Goal: Information Seeking & Learning: Check status

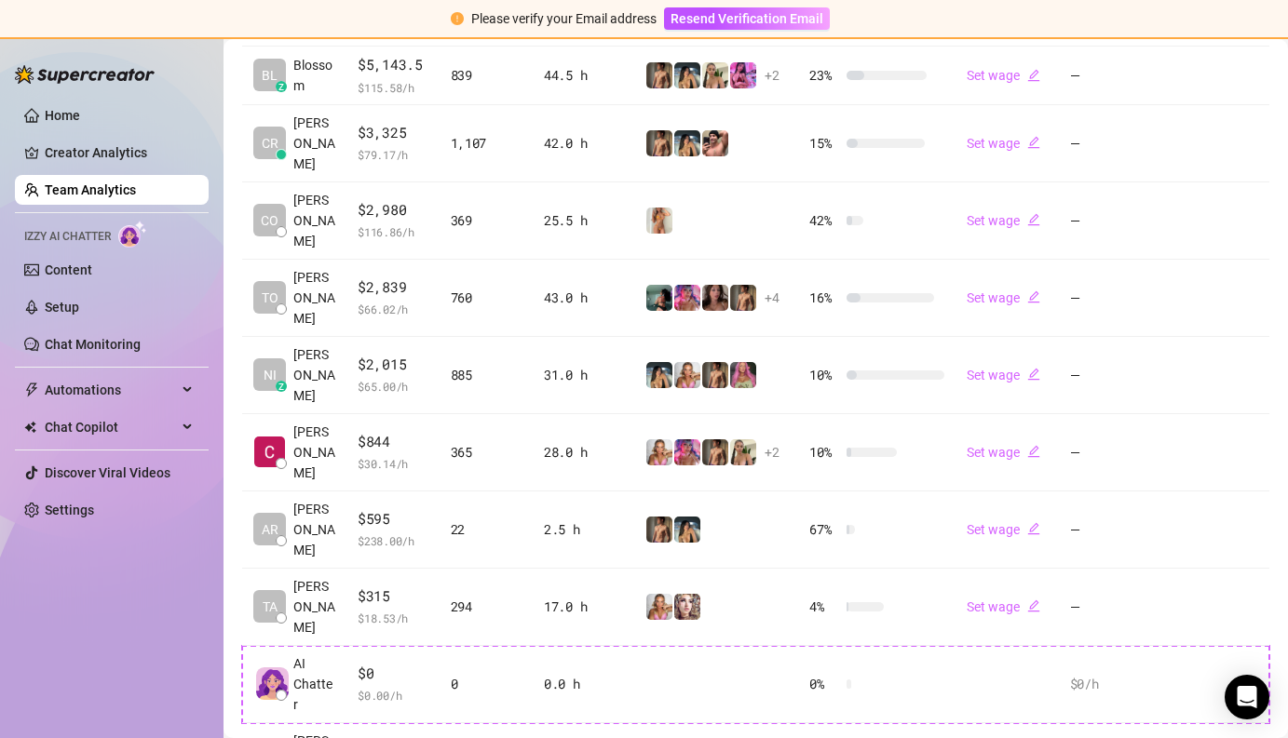
scroll to position [511, 0]
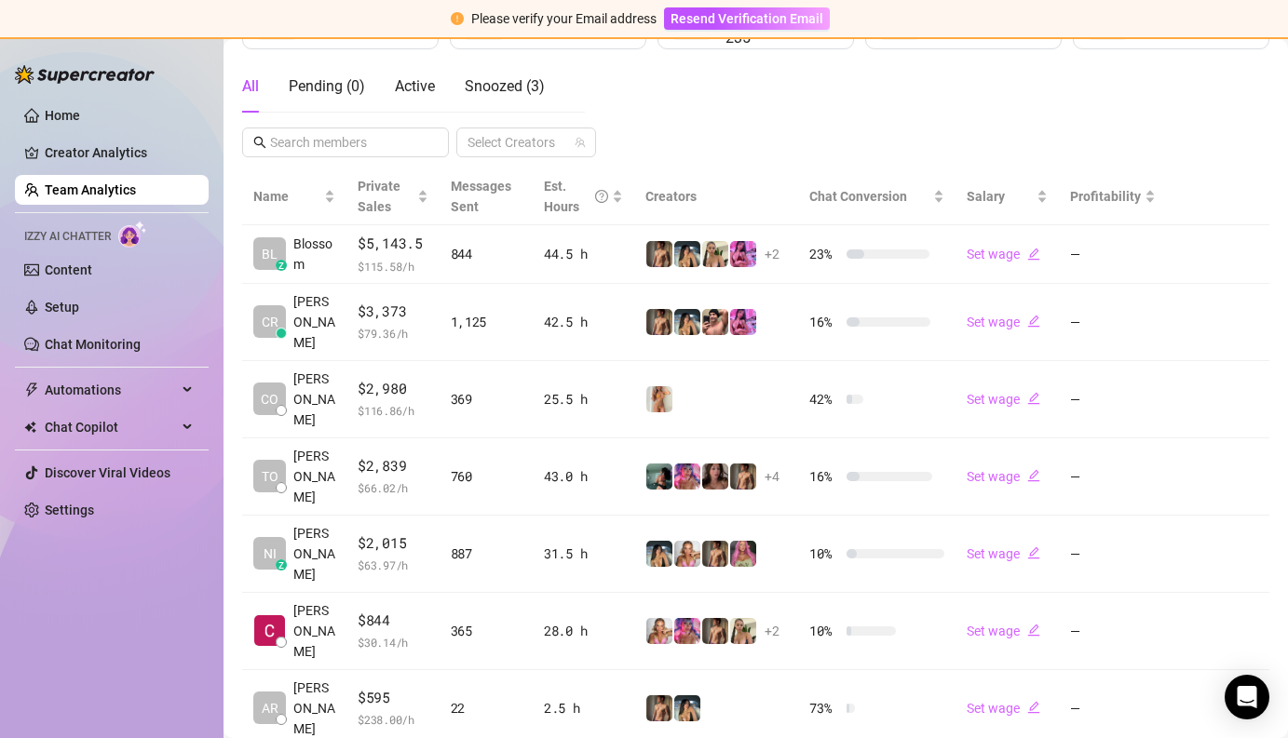
scroll to position [314, 0]
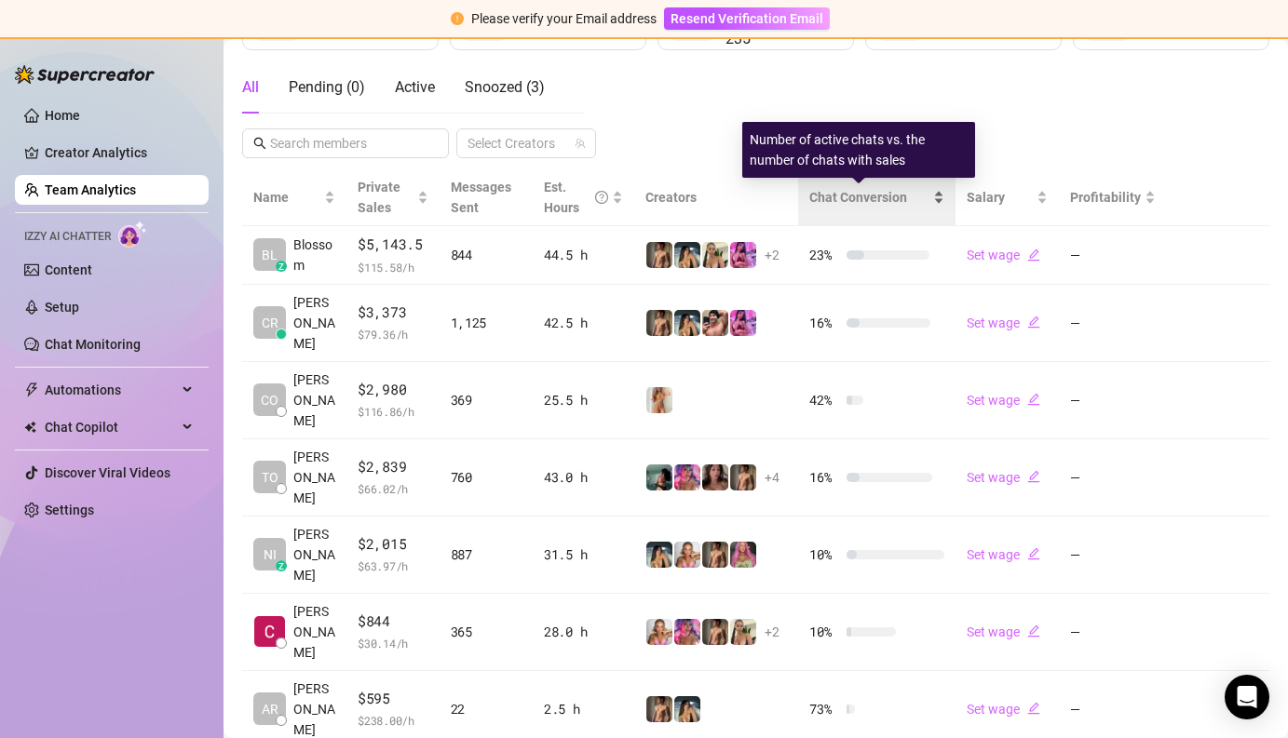
click at [844, 194] on span "Chat Conversion" at bounding box center [858, 197] width 98 height 15
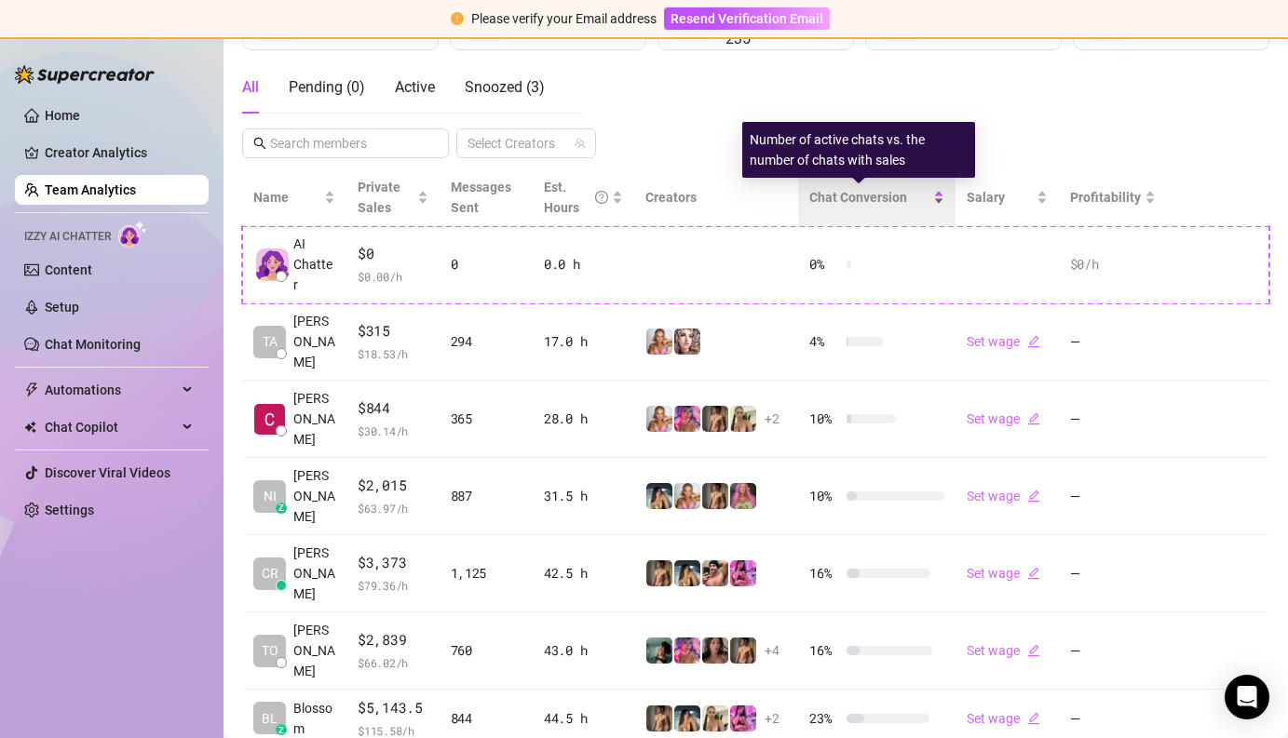
click at [844, 194] on span "Chat Conversion" at bounding box center [858, 197] width 98 height 15
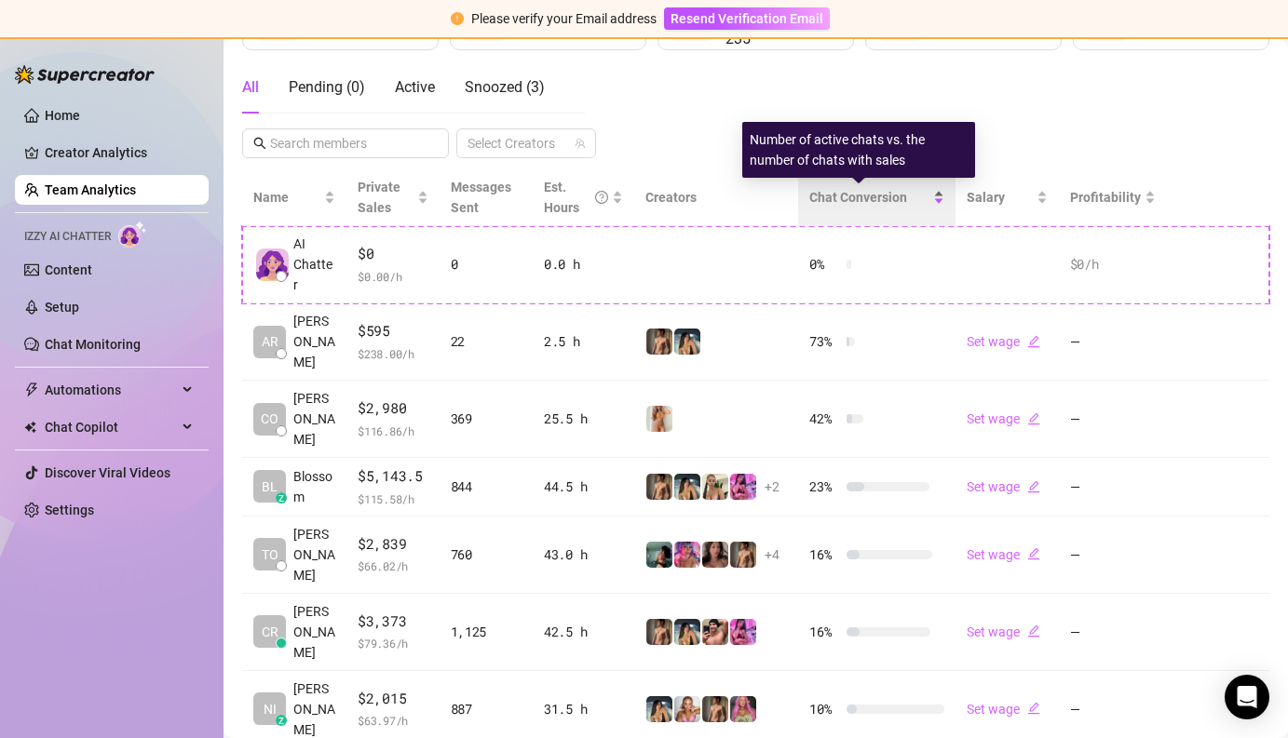
click at [844, 195] on span "Chat Conversion" at bounding box center [858, 197] width 98 height 15
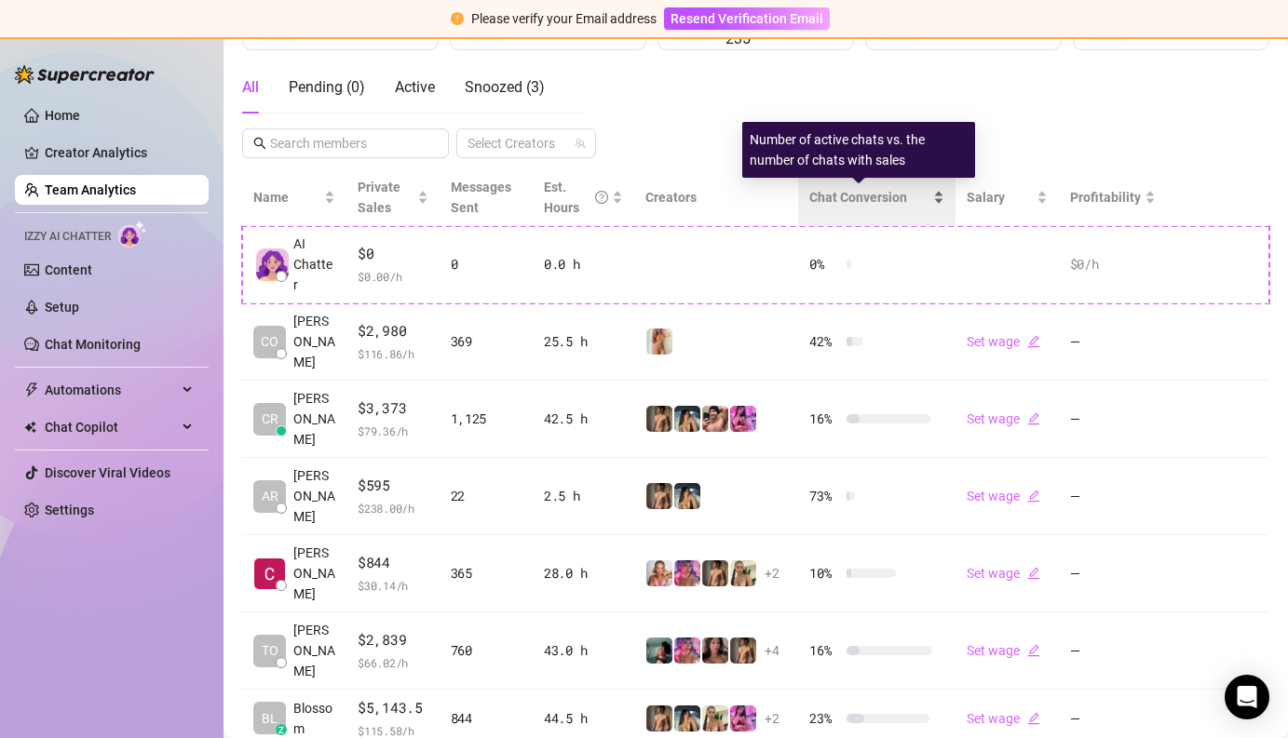
click at [844, 195] on span "Chat Conversion" at bounding box center [858, 197] width 98 height 15
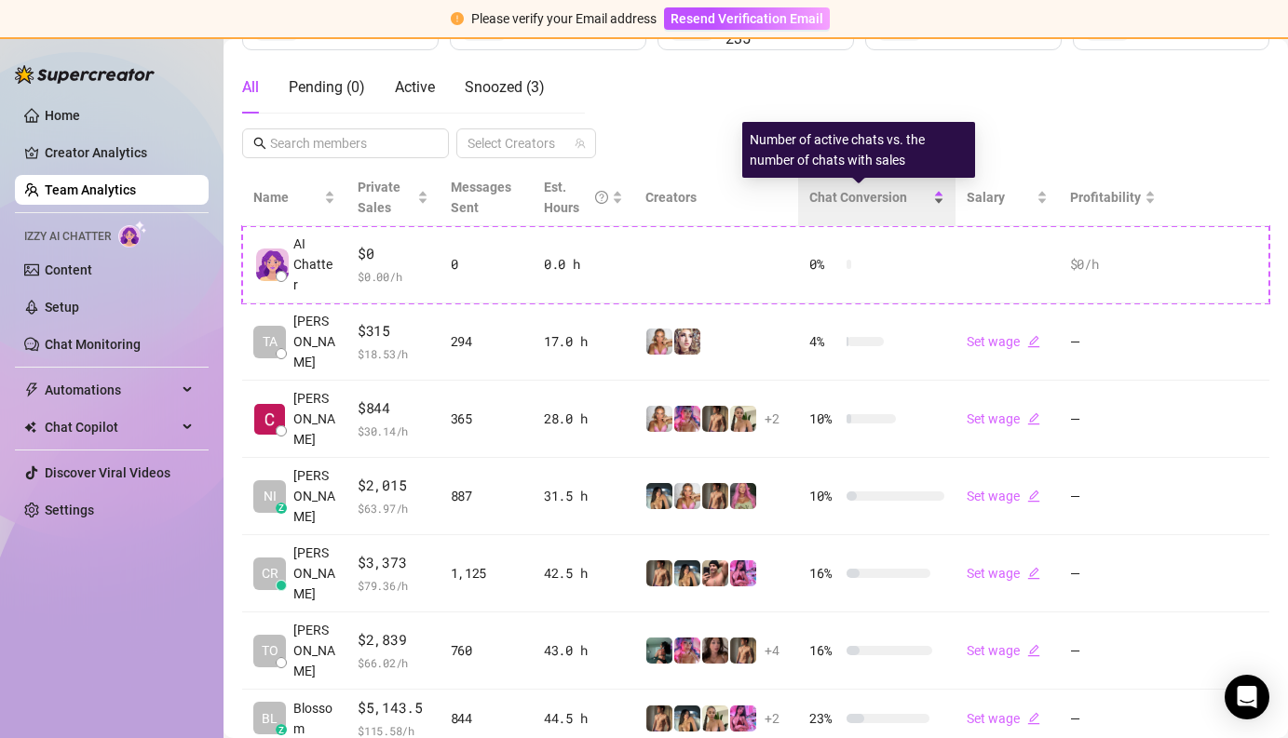
click at [843, 195] on span "Chat Conversion" at bounding box center [858, 197] width 98 height 15
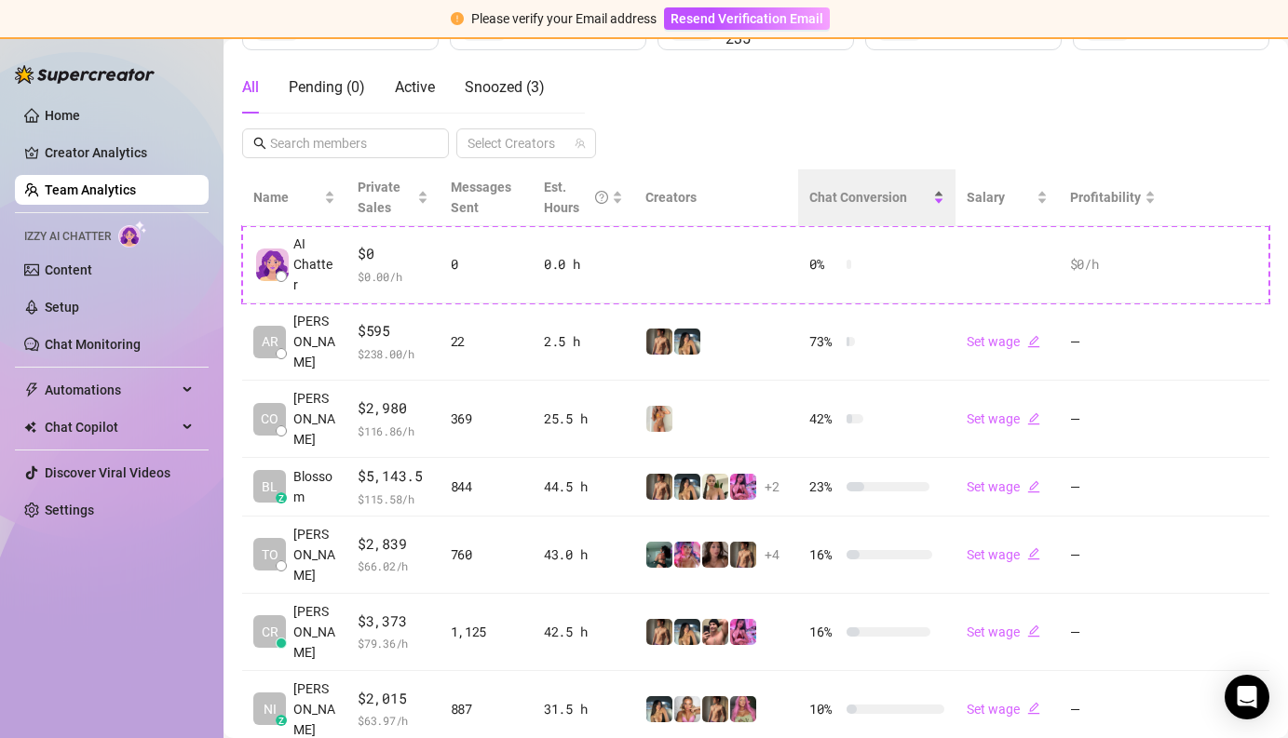
click at [943, 199] on div "Chat Conversion" at bounding box center [876, 197] width 135 height 20
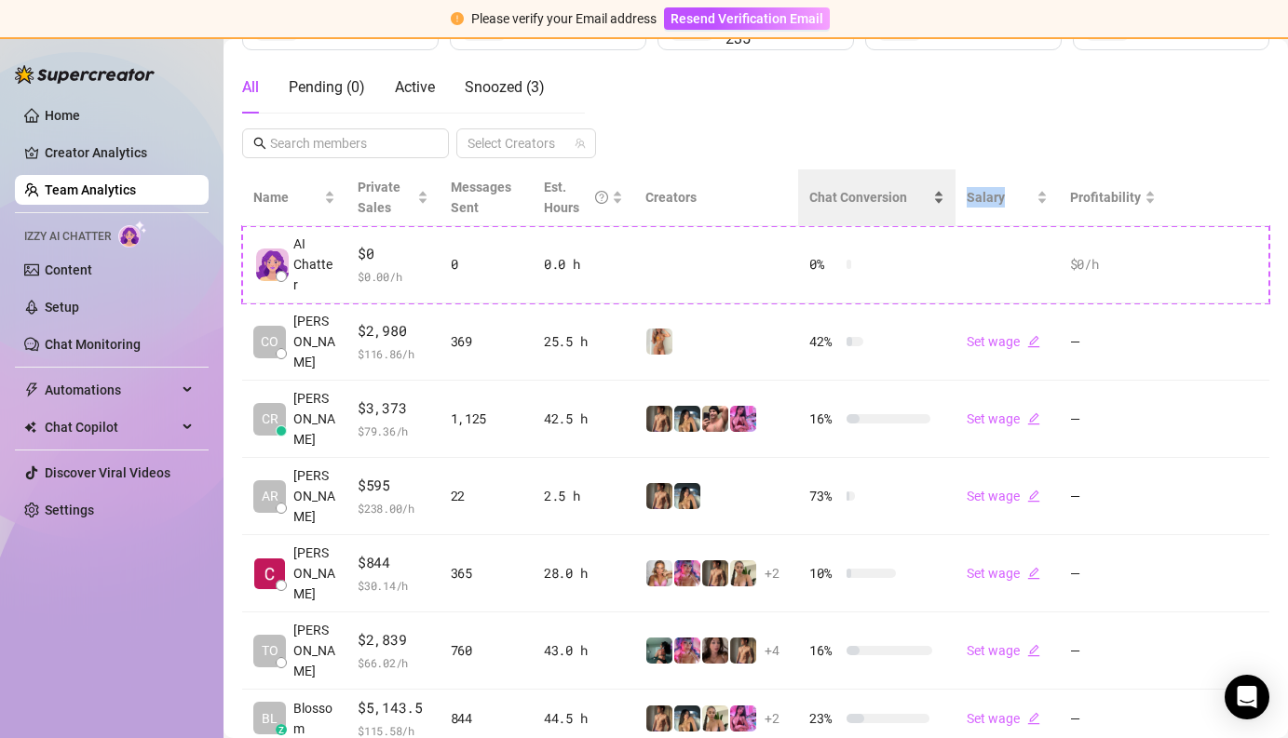
click at [943, 199] on div "Chat Conversion" at bounding box center [876, 197] width 135 height 20
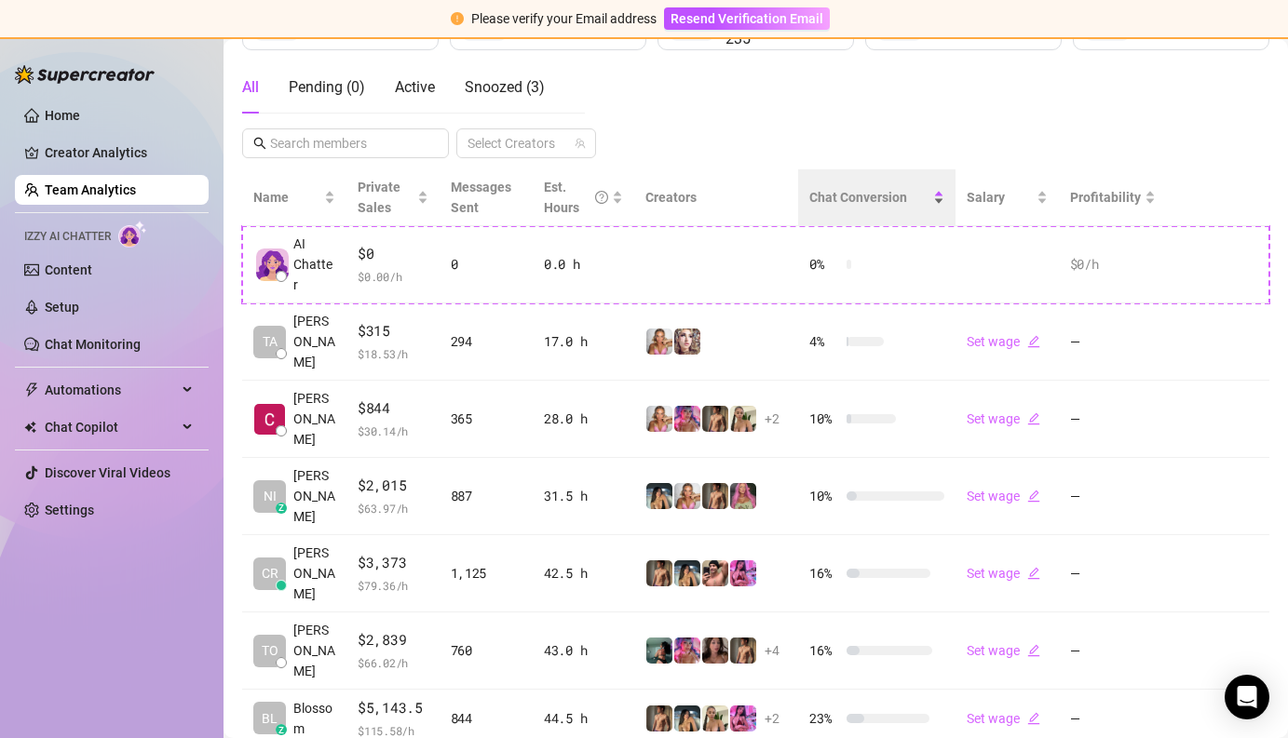
click at [943, 199] on div "Chat Conversion" at bounding box center [876, 197] width 135 height 20
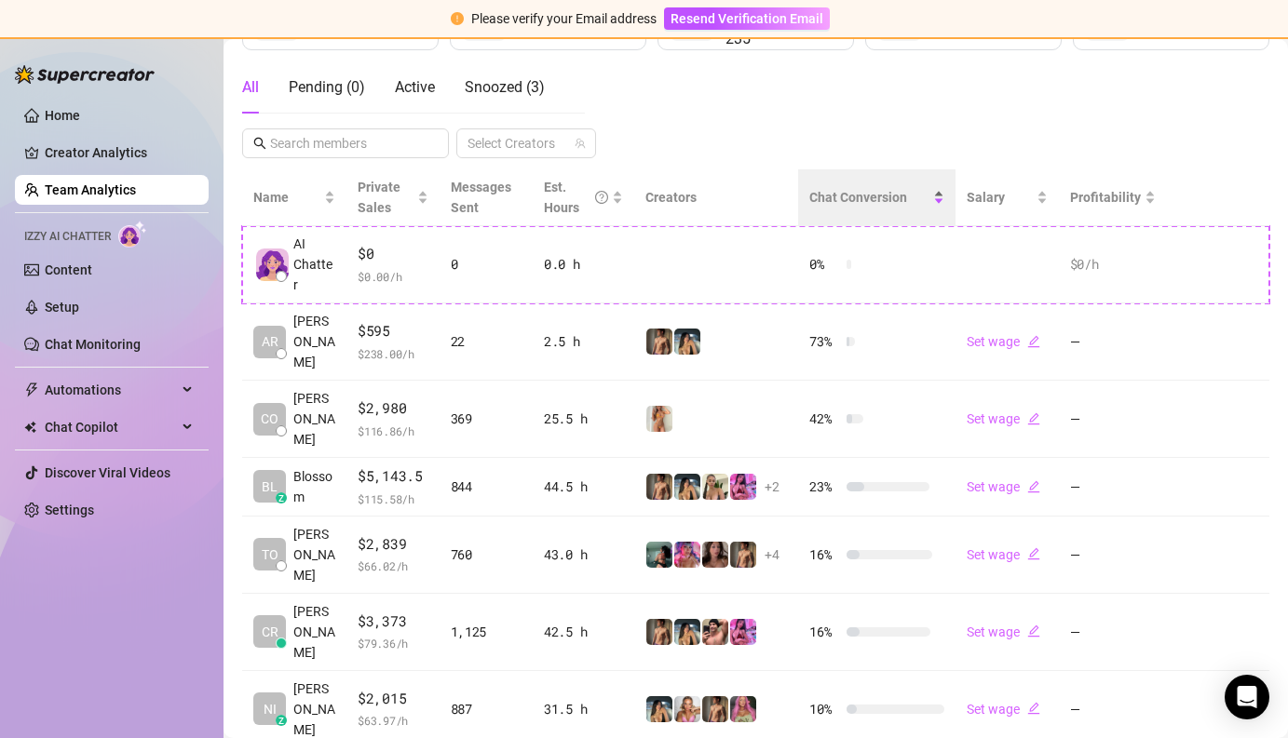
click at [942, 199] on div "Chat Conversion" at bounding box center [876, 197] width 135 height 20
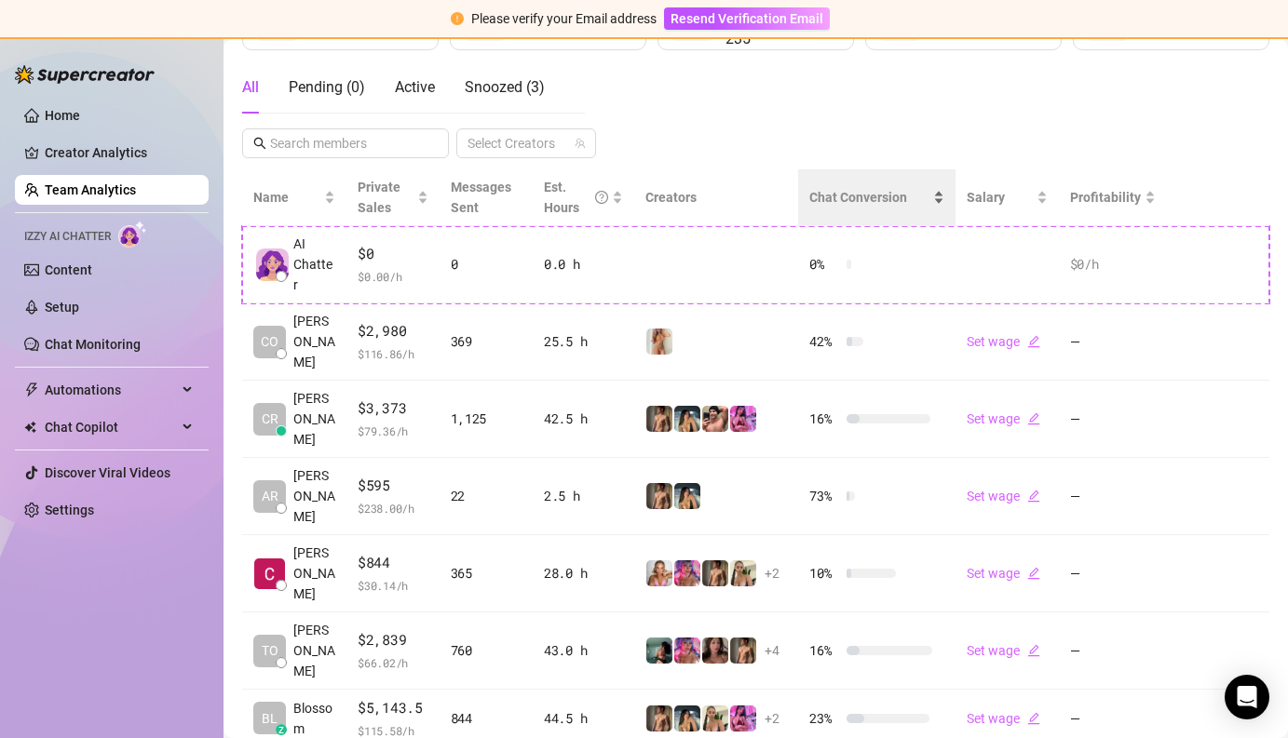
click at [942, 199] on div "Chat Conversion" at bounding box center [876, 197] width 135 height 20
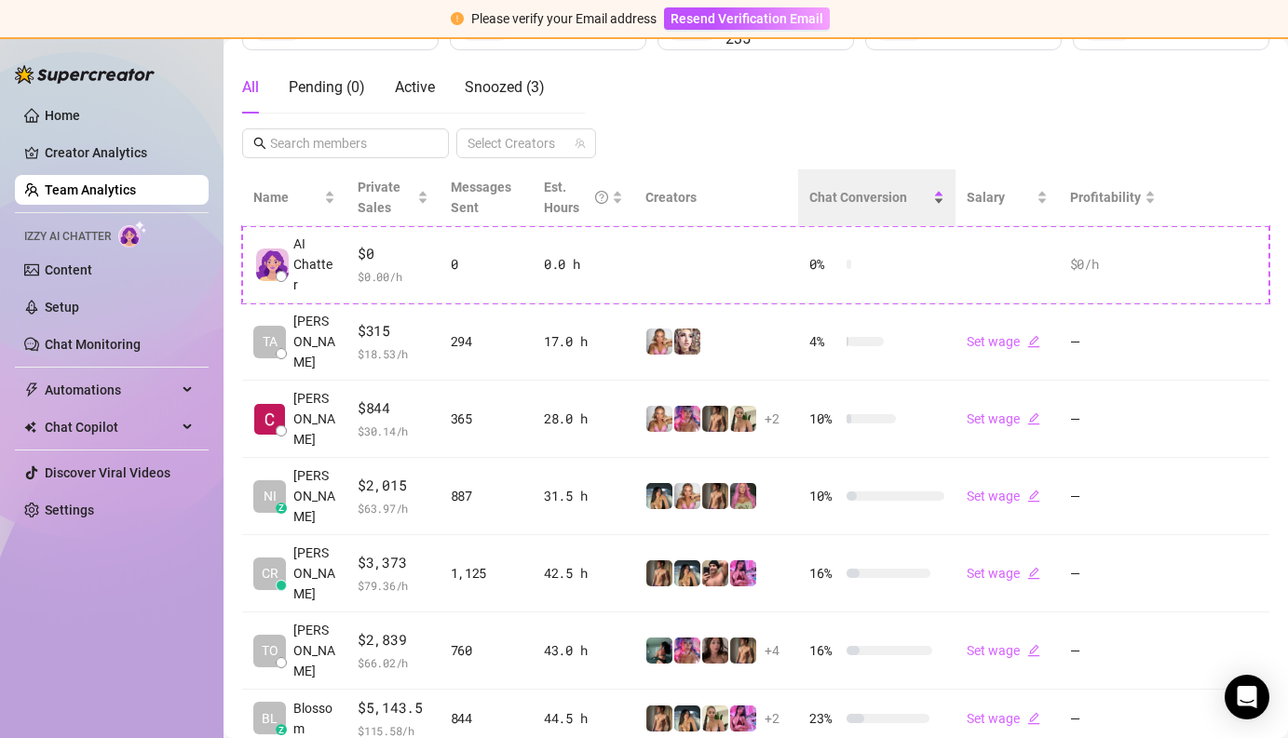
click at [942, 199] on div "Chat Conversion" at bounding box center [876, 197] width 135 height 20
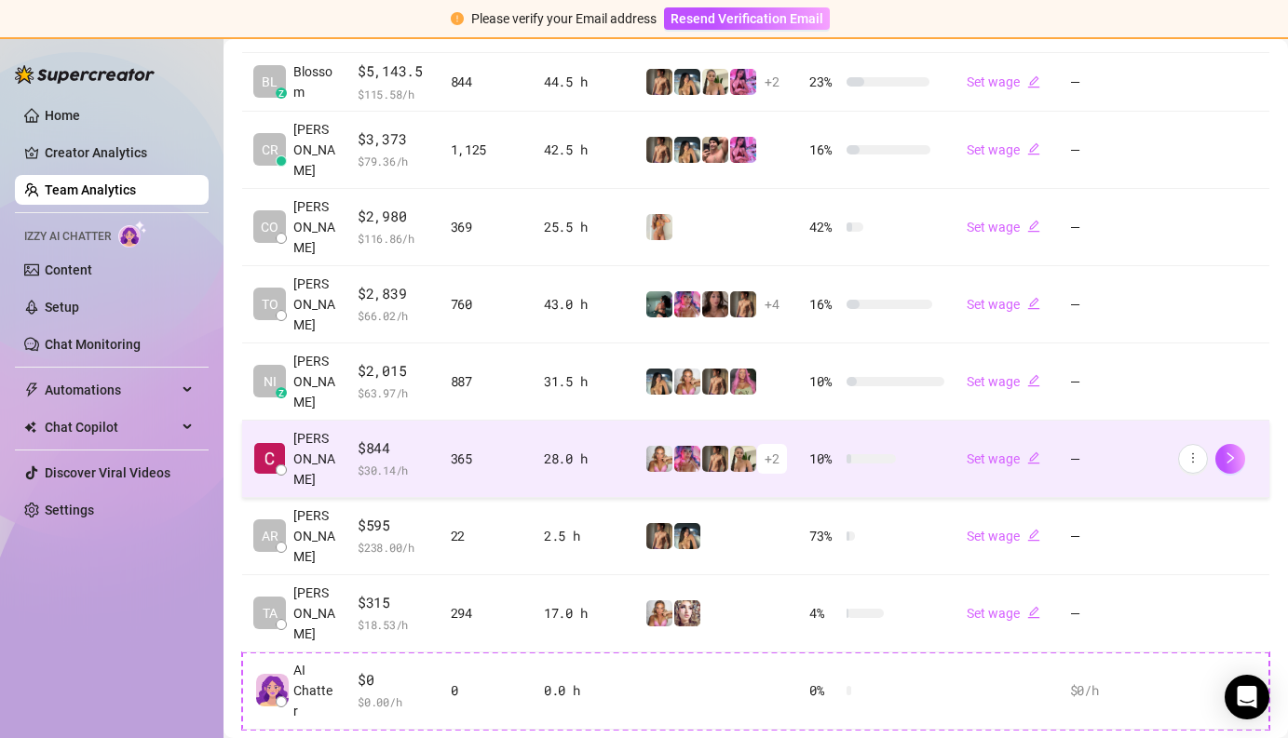
scroll to position [486, 0]
